Goal: Task Accomplishment & Management: Use online tool/utility

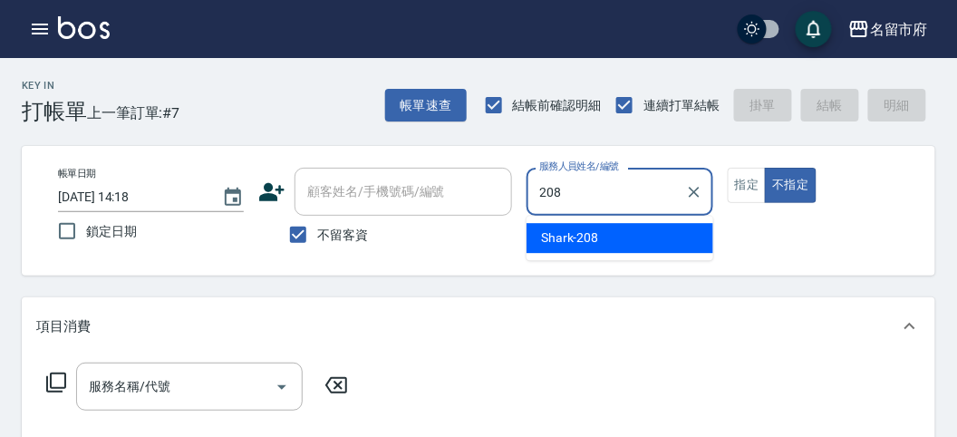
click at [570, 238] on span "Shark -208" at bounding box center [570, 237] width 58 height 19
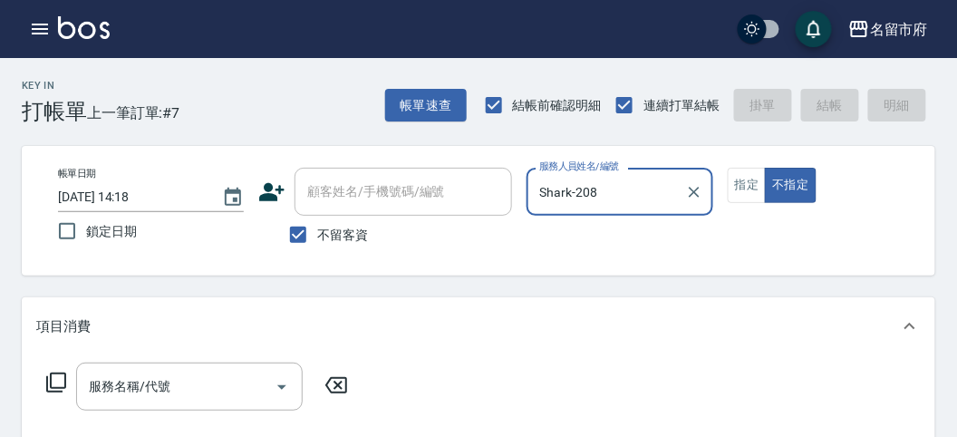
type input "Shark-208"
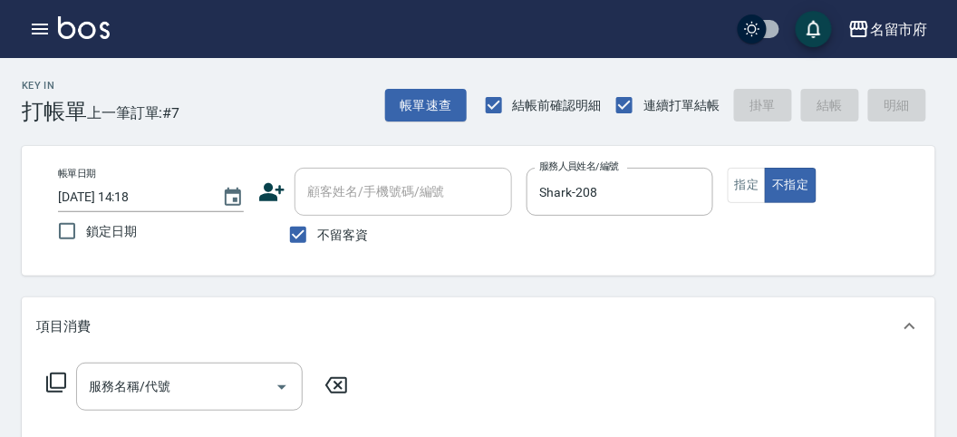
click at [56, 382] on icon at bounding box center [56, 383] width 22 height 22
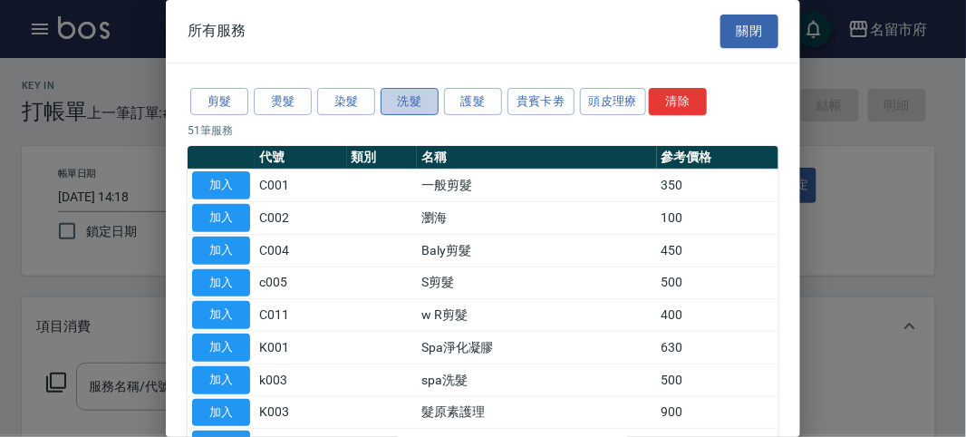
click at [405, 102] on button "洗髮" at bounding box center [410, 102] width 58 height 28
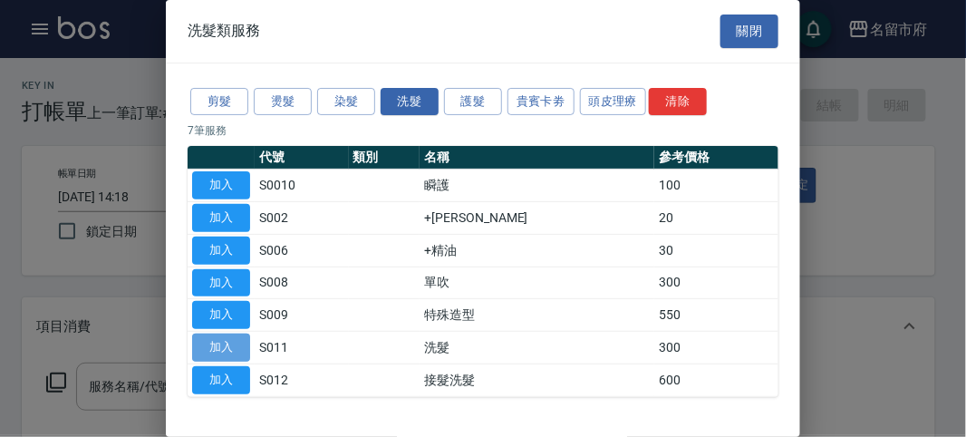
click at [240, 334] on button "加入" at bounding box center [221, 348] width 58 height 28
type input "洗髮(S011)"
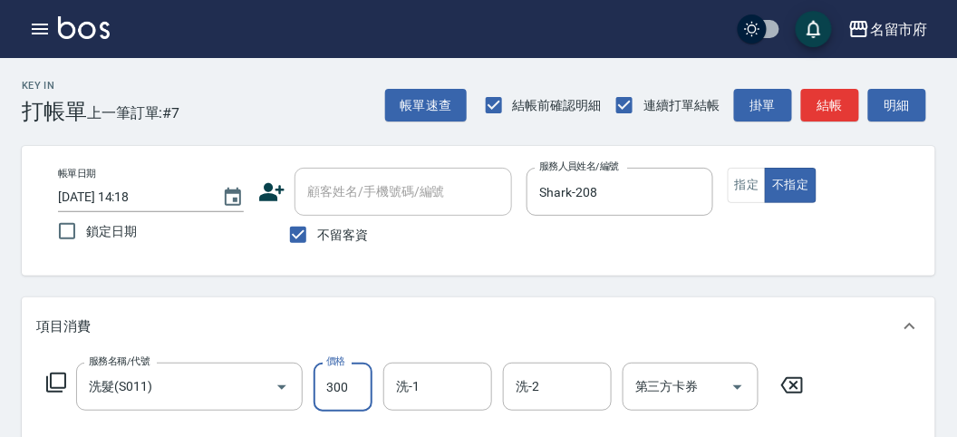
click at [364, 384] on input "300" at bounding box center [343, 387] width 59 height 49
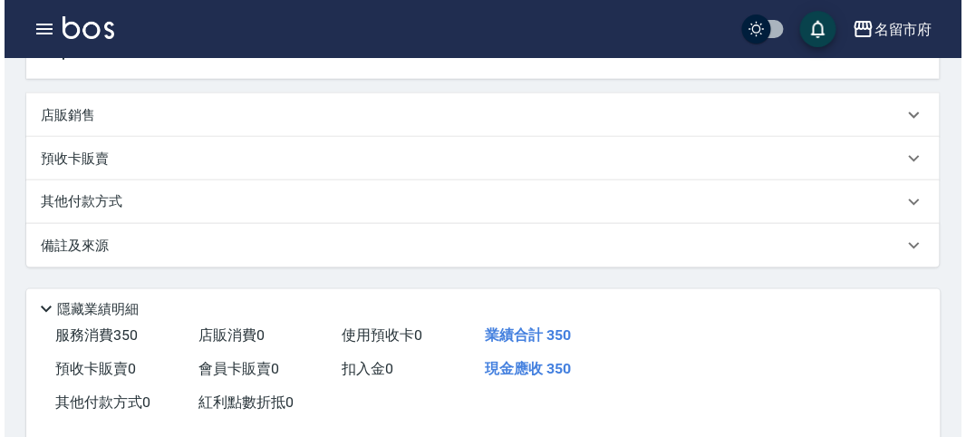
scroll to position [503, 0]
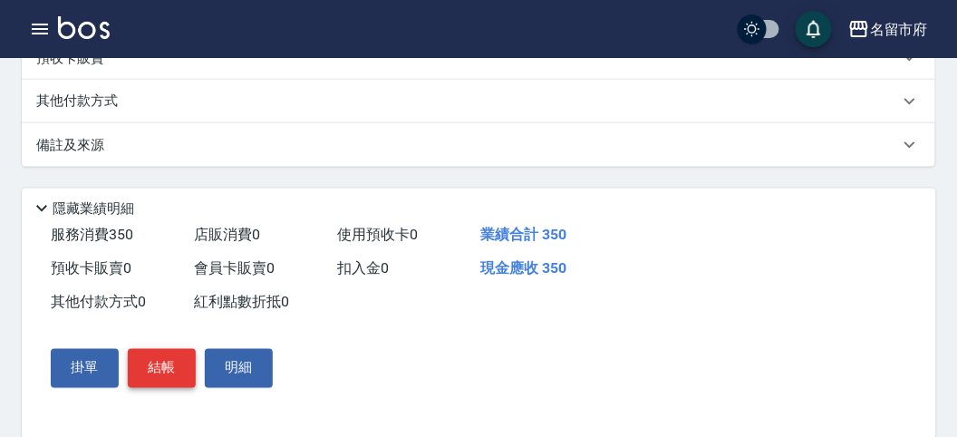
type input "350"
click at [150, 374] on button "結帳" at bounding box center [162, 368] width 68 height 38
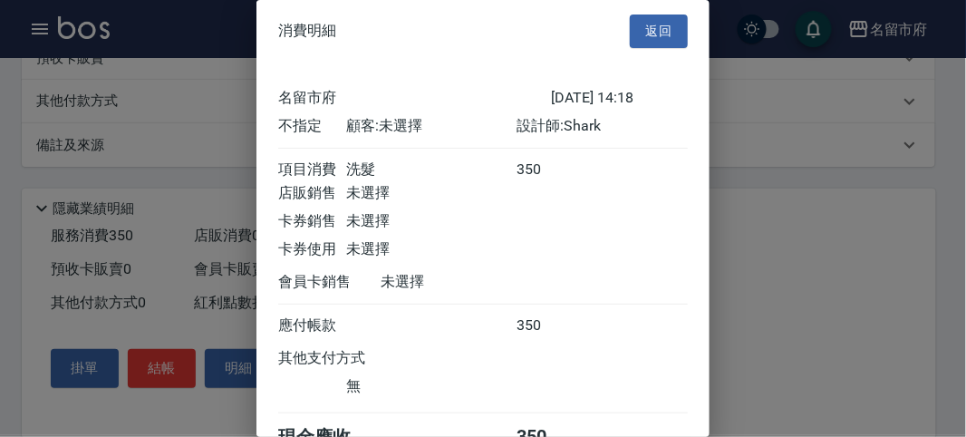
scroll to position [101, 0]
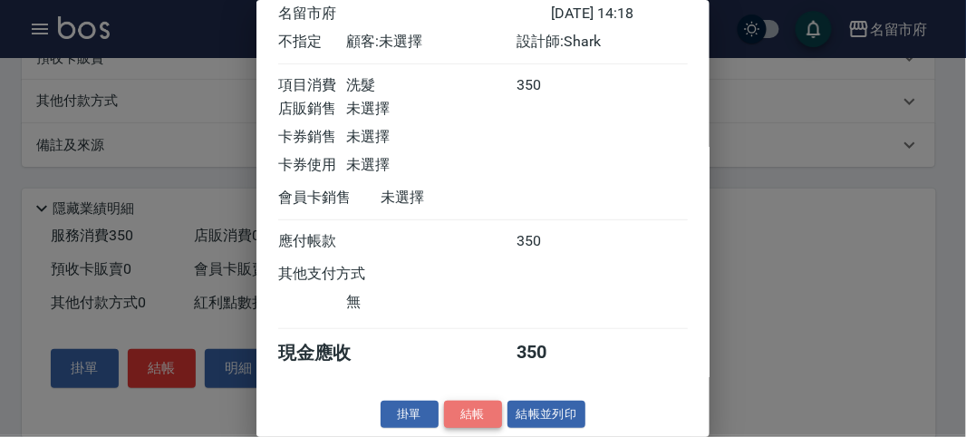
click at [481, 403] on button "結帳" at bounding box center [473, 415] width 58 height 28
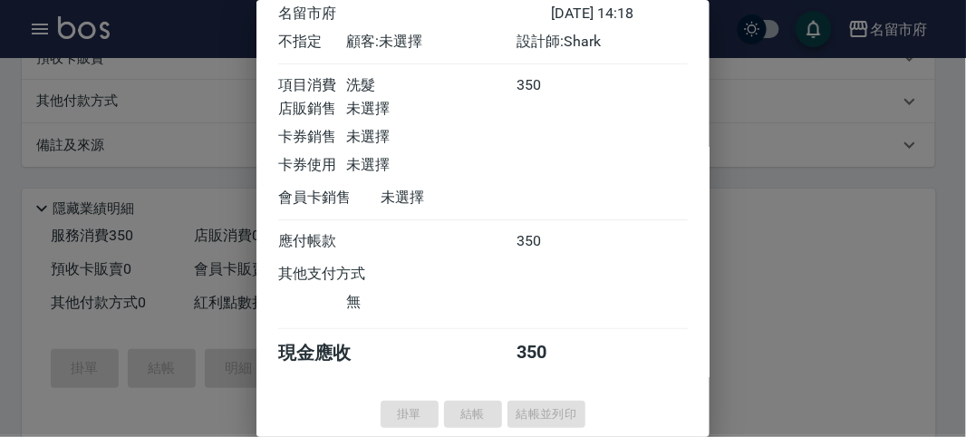
type input "[DATE] 15:12"
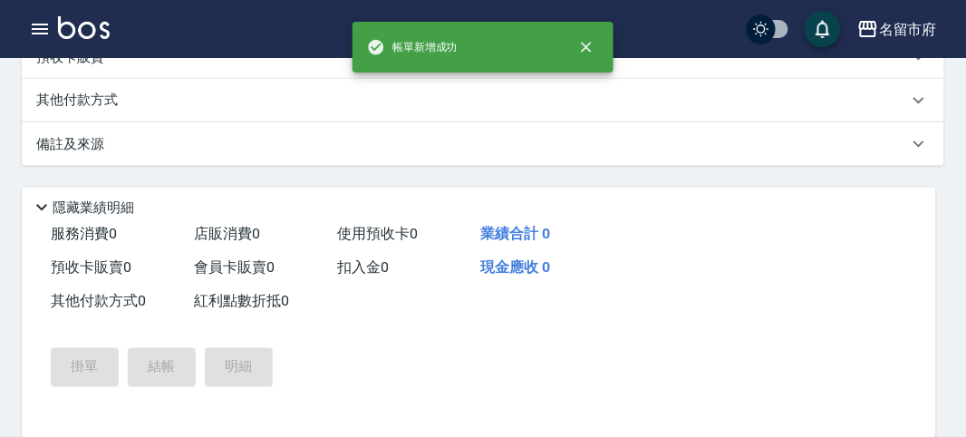
scroll to position [0, 0]
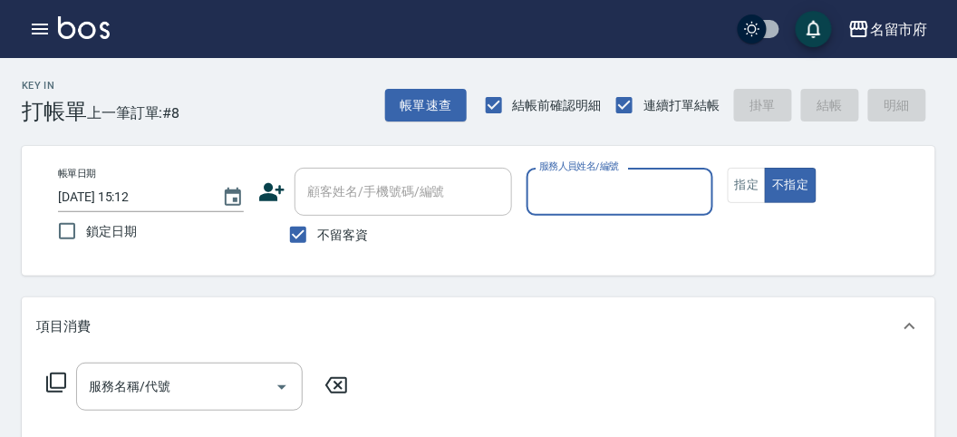
click at [592, 207] on input "服務人員姓名/編號" at bounding box center [620, 192] width 170 height 32
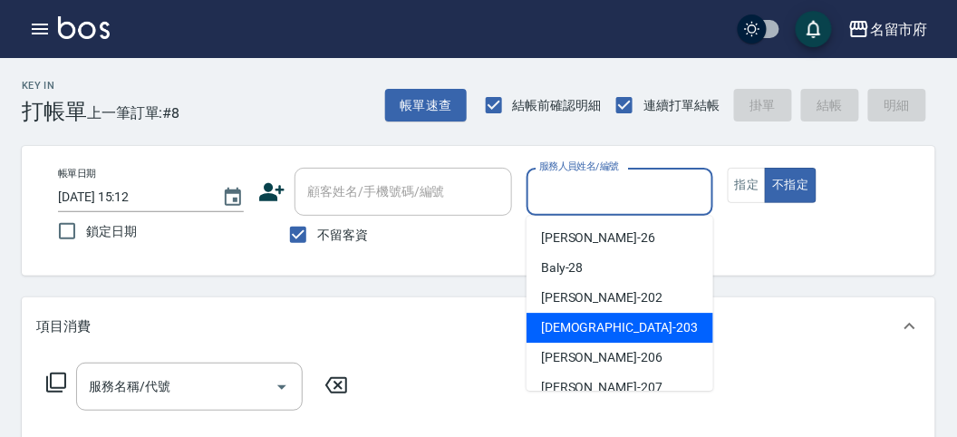
drag, startPoint x: 567, startPoint y: 327, endPoint x: 345, endPoint y: 392, distance: 230.4
click at [567, 327] on span "聖德 -203" at bounding box center [619, 327] width 157 height 19
type input "聖德-203"
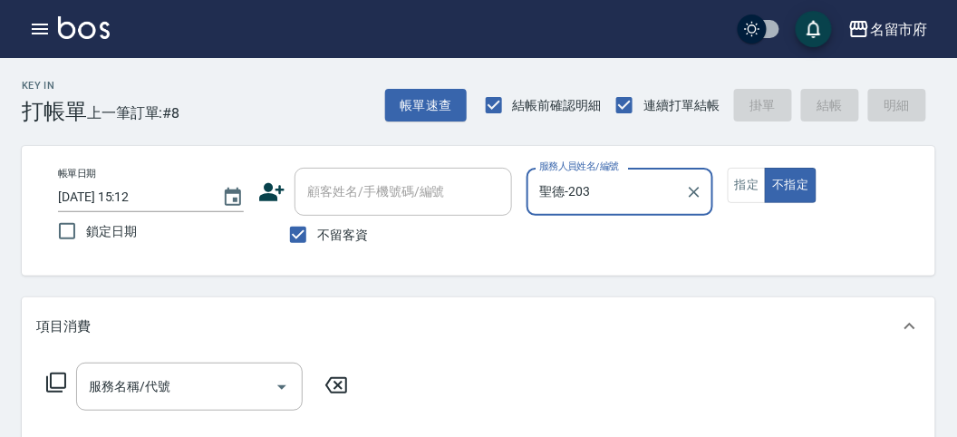
click at [63, 382] on icon at bounding box center [56, 383] width 22 height 22
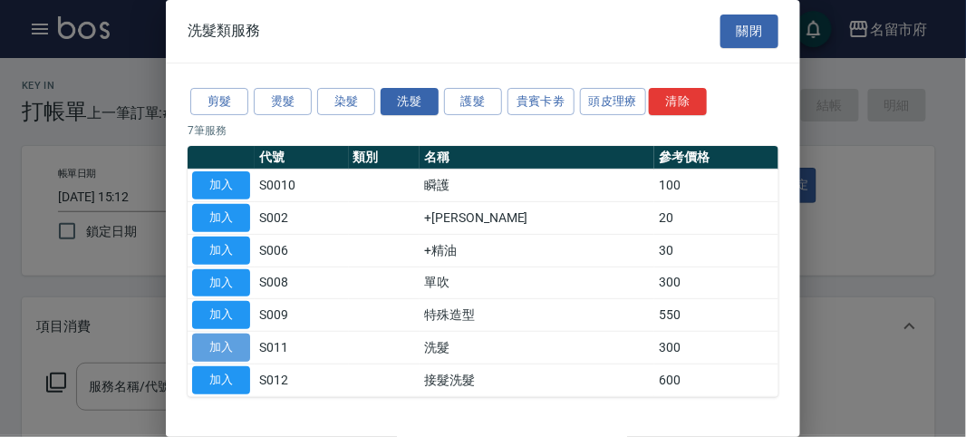
click at [227, 354] on button "加入" at bounding box center [221, 348] width 58 height 28
type input "洗髮(S011)"
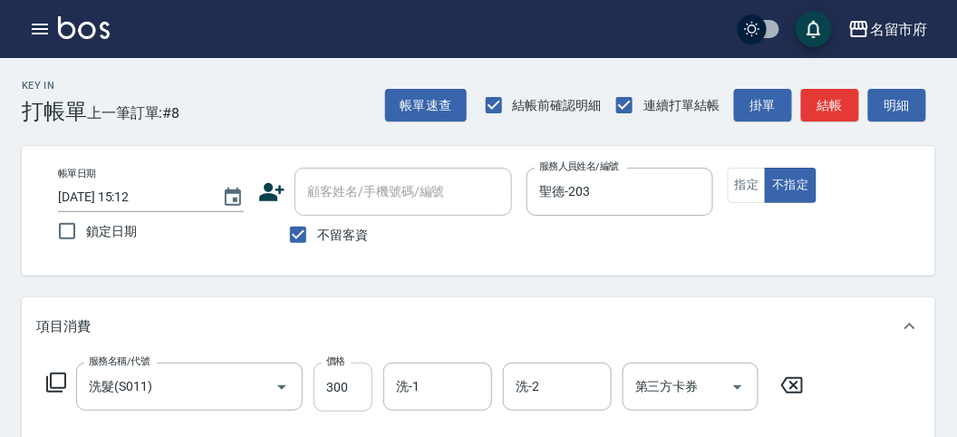
click at [314, 396] on input "300" at bounding box center [343, 387] width 59 height 49
type input "350"
drag, startPoint x: 917, startPoint y: 114, endPoint x: 893, endPoint y: 120, distance: 24.2
click at [917, 114] on button "明細" at bounding box center [897, 106] width 58 height 34
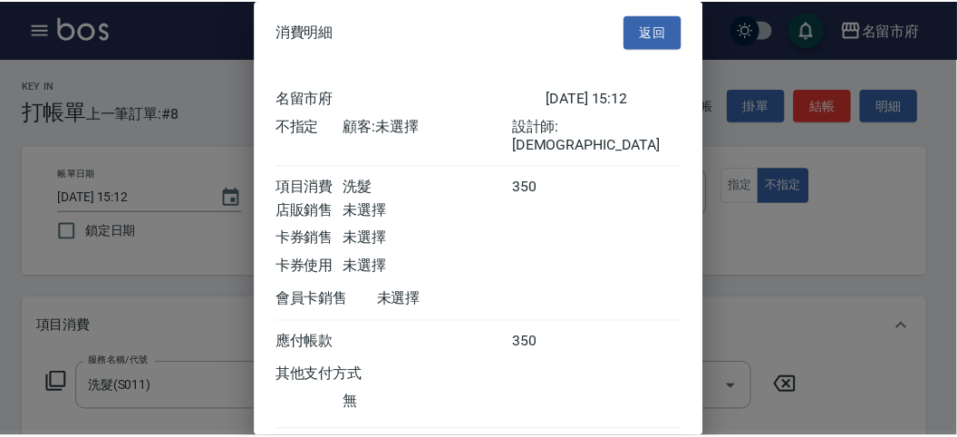
scroll to position [101, 0]
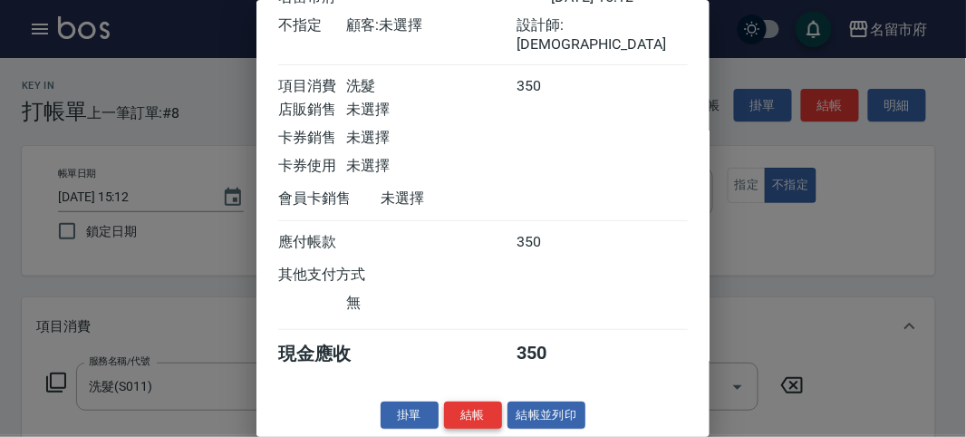
click at [469, 413] on button "結帳" at bounding box center [473, 416] width 58 height 28
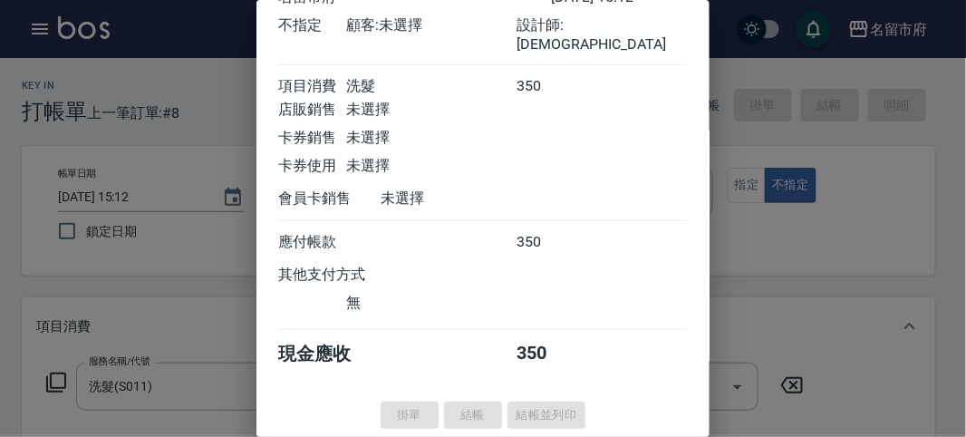
type input "[DATE] 15:35"
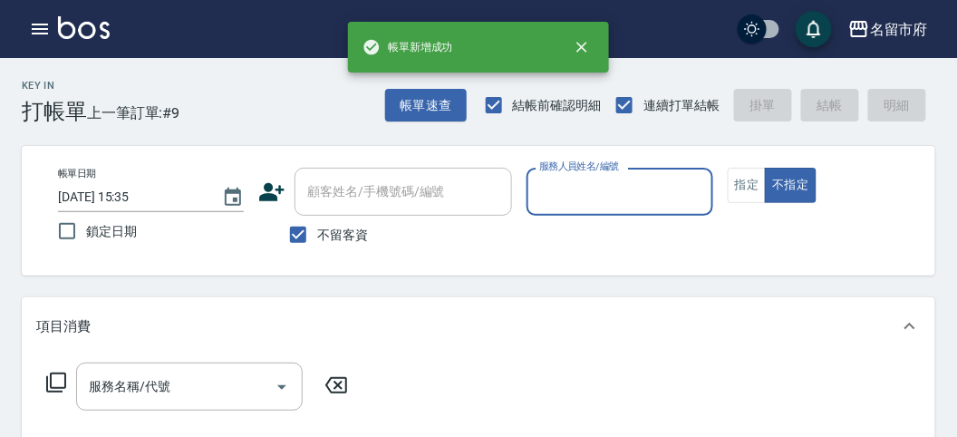
click at [615, 191] on input "服務人員姓名/編號" at bounding box center [620, 192] width 170 height 32
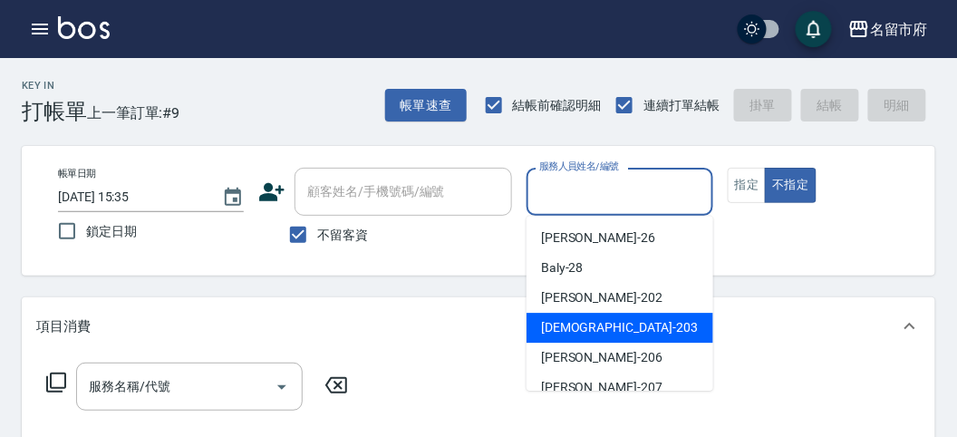
click at [577, 332] on span "聖德 -203" at bounding box center [619, 327] width 157 height 19
type input "聖德-203"
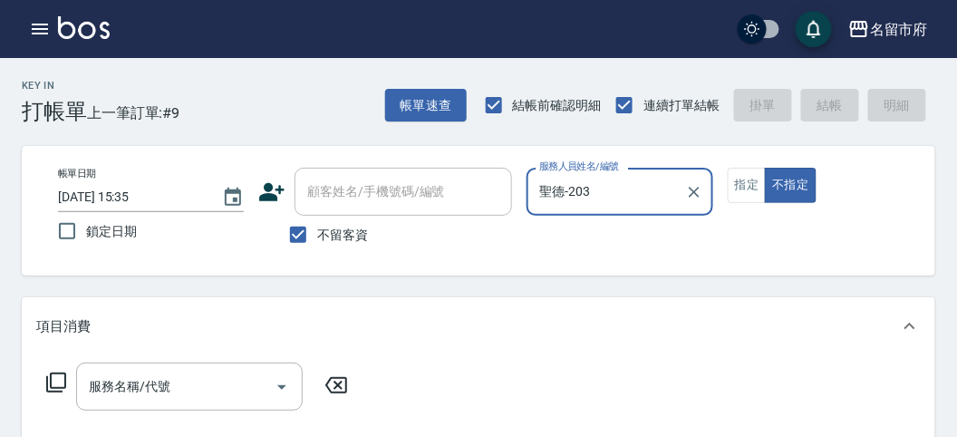
click at [55, 381] on icon at bounding box center [56, 383] width 22 height 22
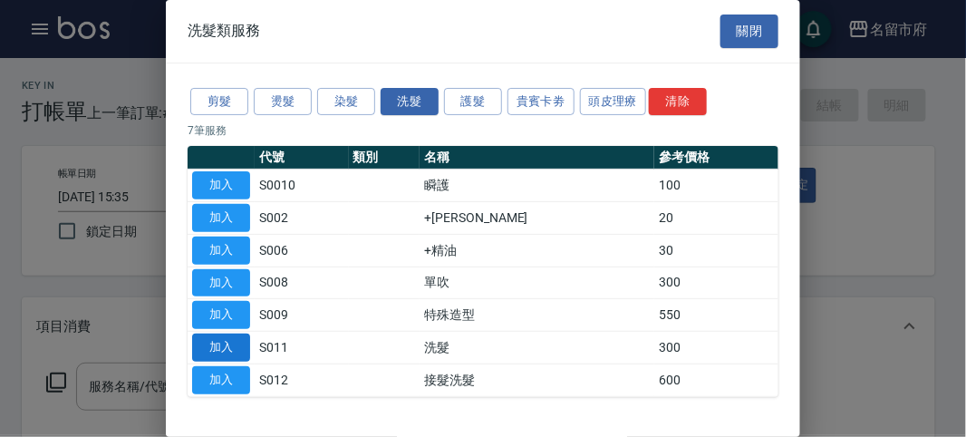
click at [228, 349] on button "加入" at bounding box center [221, 348] width 58 height 28
type input "洗髮(S011)"
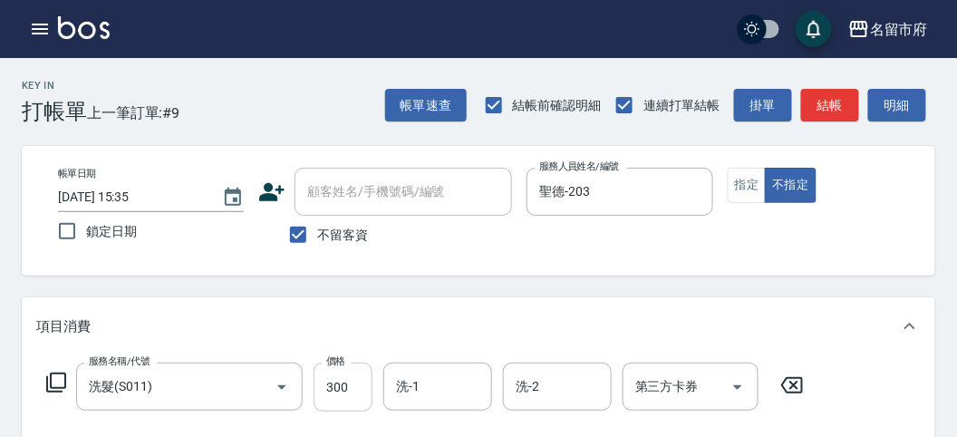
click at [333, 393] on input "300" at bounding box center [343, 387] width 59 height 49
type input "330"
click at [884, 112] on button "明細" at bounding box center [897, 106] width 58 height 34
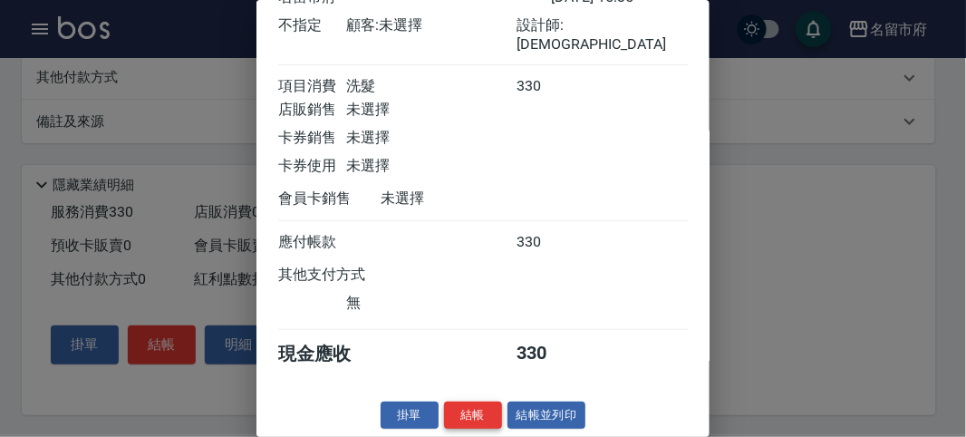
click at [470, 401] on div "消費明細 返回 名留市府 [DATE] 15:35 不指定 顧客: 未選擇 設計師: 聖德 項目消費 洗髮 330 店販銷售 未選擇 卡券銷售 未選擇 卡券使…" at bounding box center [483, 218] width 453 height 437
click at [470, 412] on button "結帳" at bounding box center [473, 416] width 58 height 28
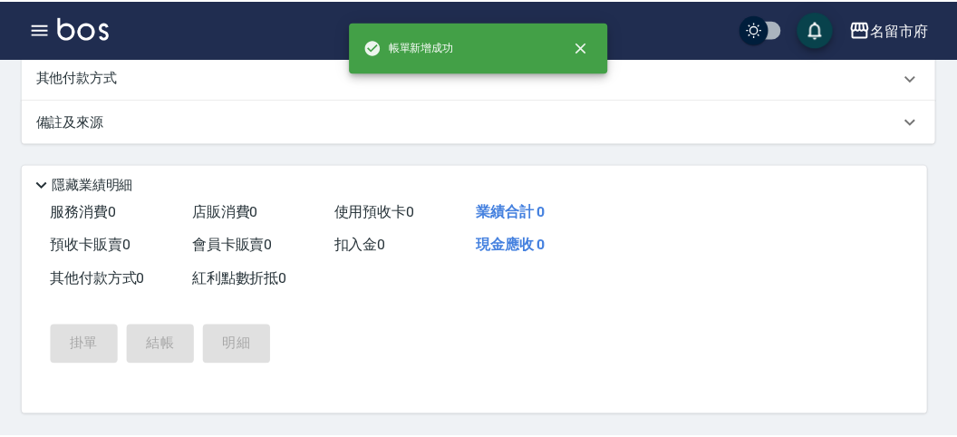
scroll to position [0, 0]
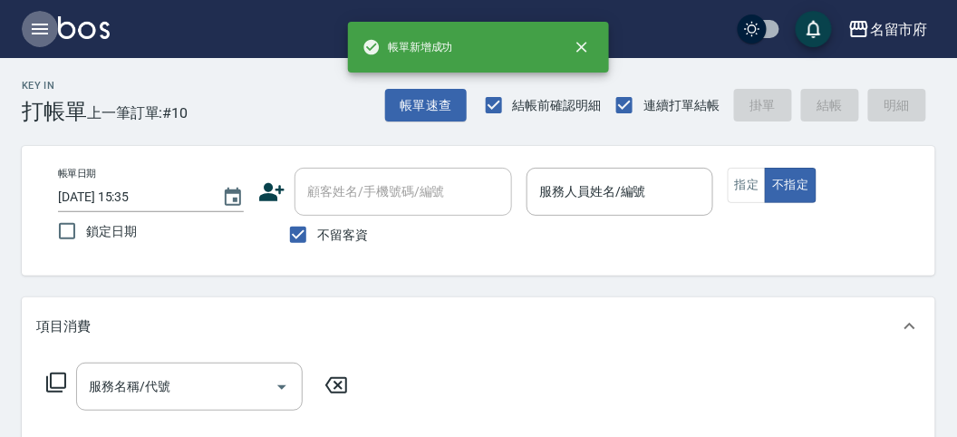
click at [41, 36] on icon "button" at bounding box center [40, 29] width 22 height 22
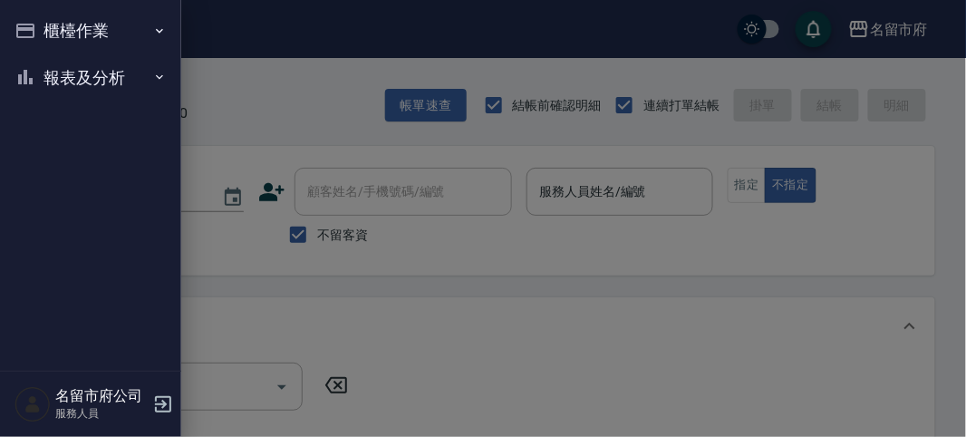
click at [98, 92] on button "報表及分析" at bounding box center [90, 77] width 167 height 47
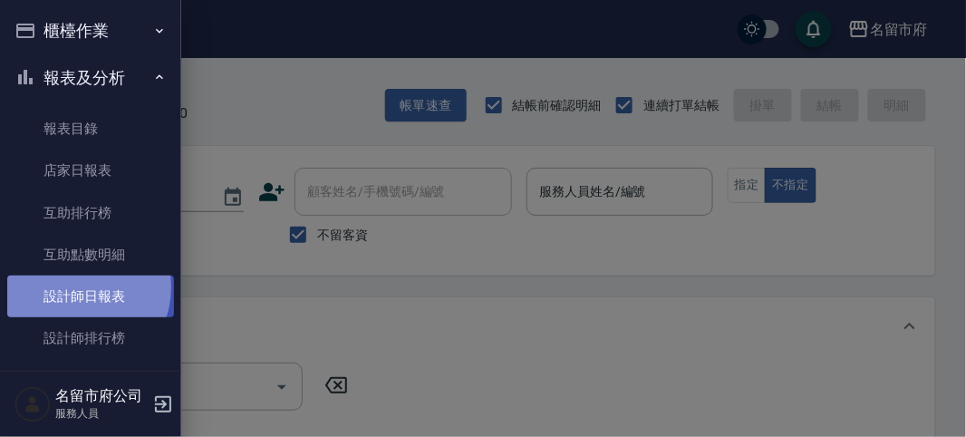
click at [76, 287] on link "設計師日報表" at bounding box center [90, 297] width 167 height 42
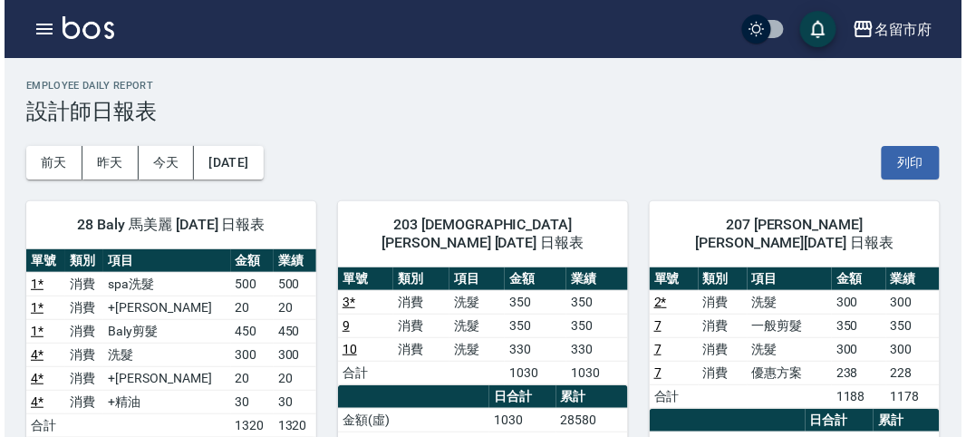
scroll to position [101, 0]
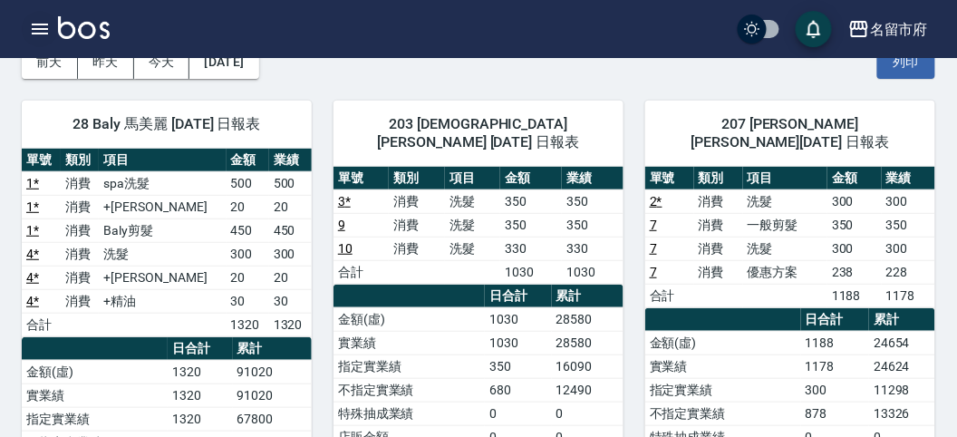
click at [36, 37] on icon "button" at bounding box center [40, 29] width 22 height 22
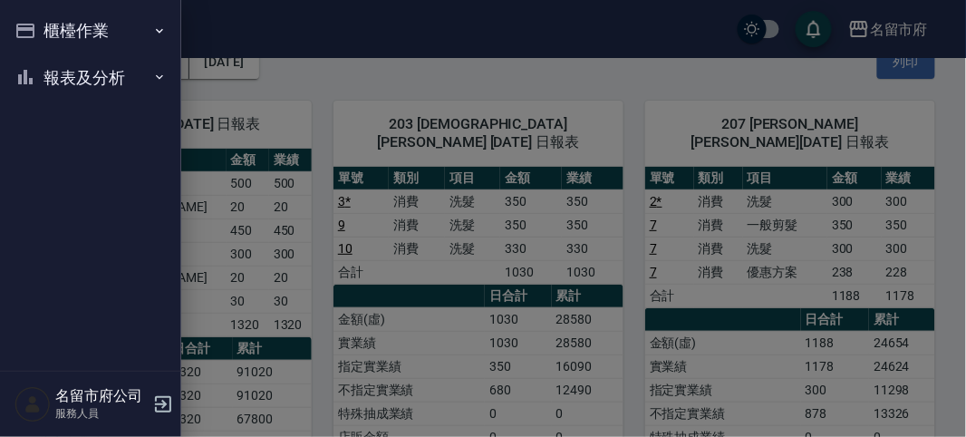
click at [36, 37] on button "櫃檯作業" at bounding box center [90, 30] width 167 height 47
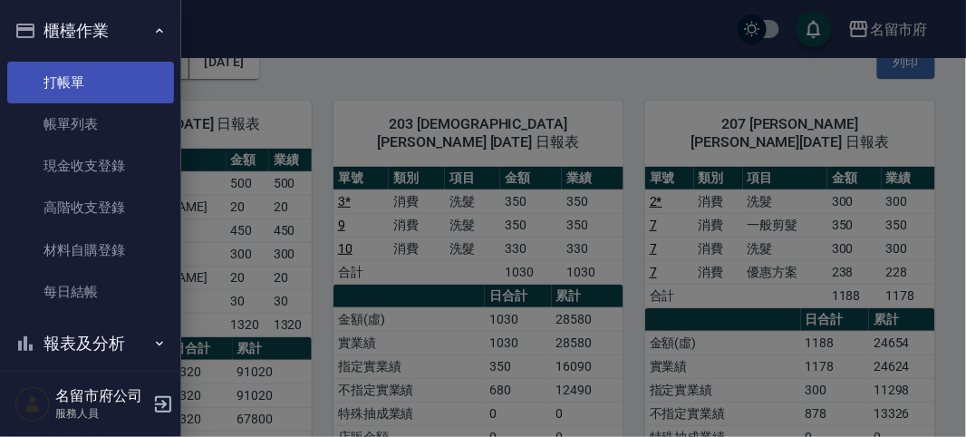
click at [64, 68] on link "打帳單" at bounding box center [90, 83] width 167 height 42
